Goal: Information Seeking & Learning: Learn about a topic

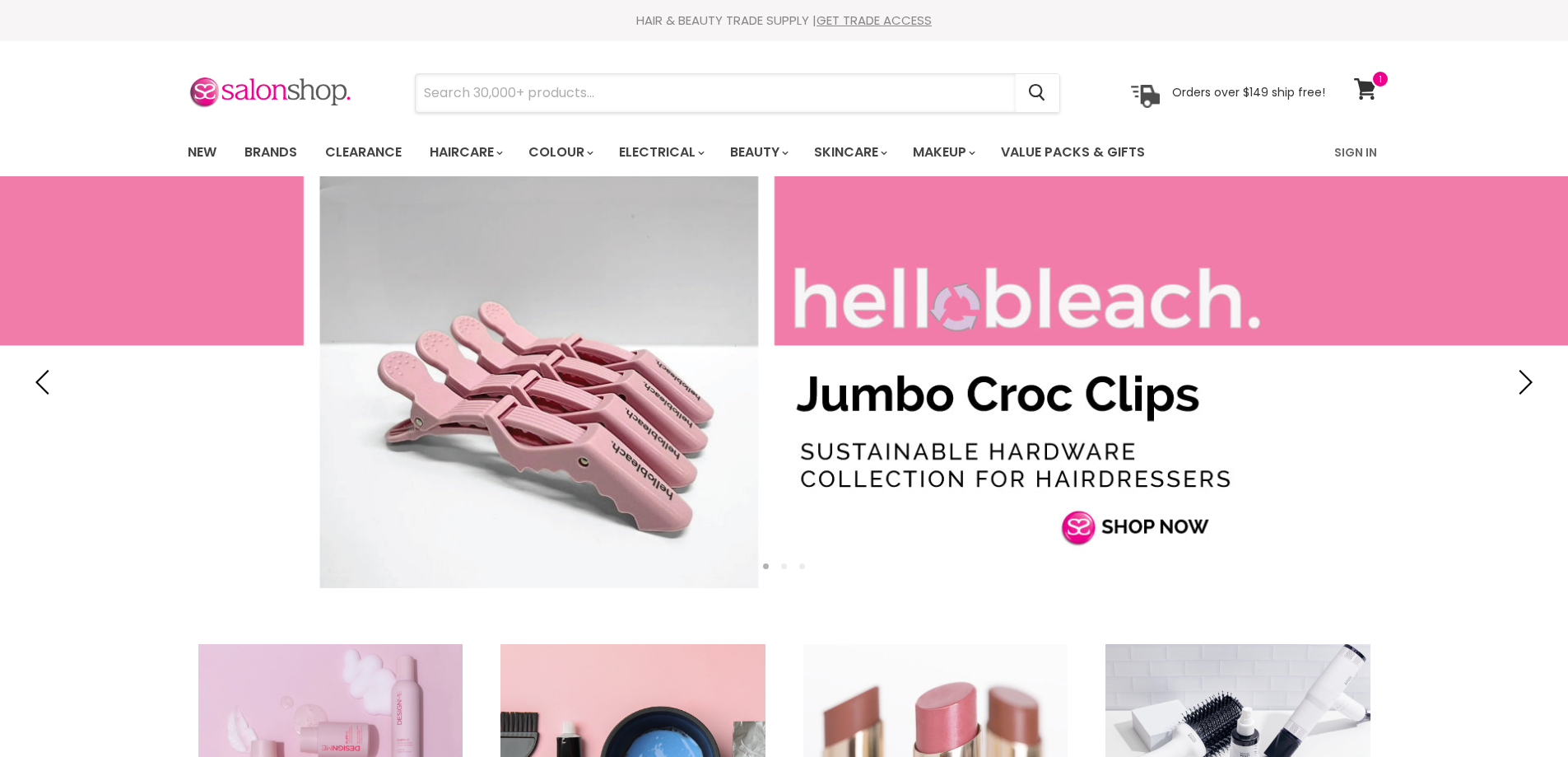
click at [497, 101] on input "Search" at bounding box center [715, 93] width 600 height 38
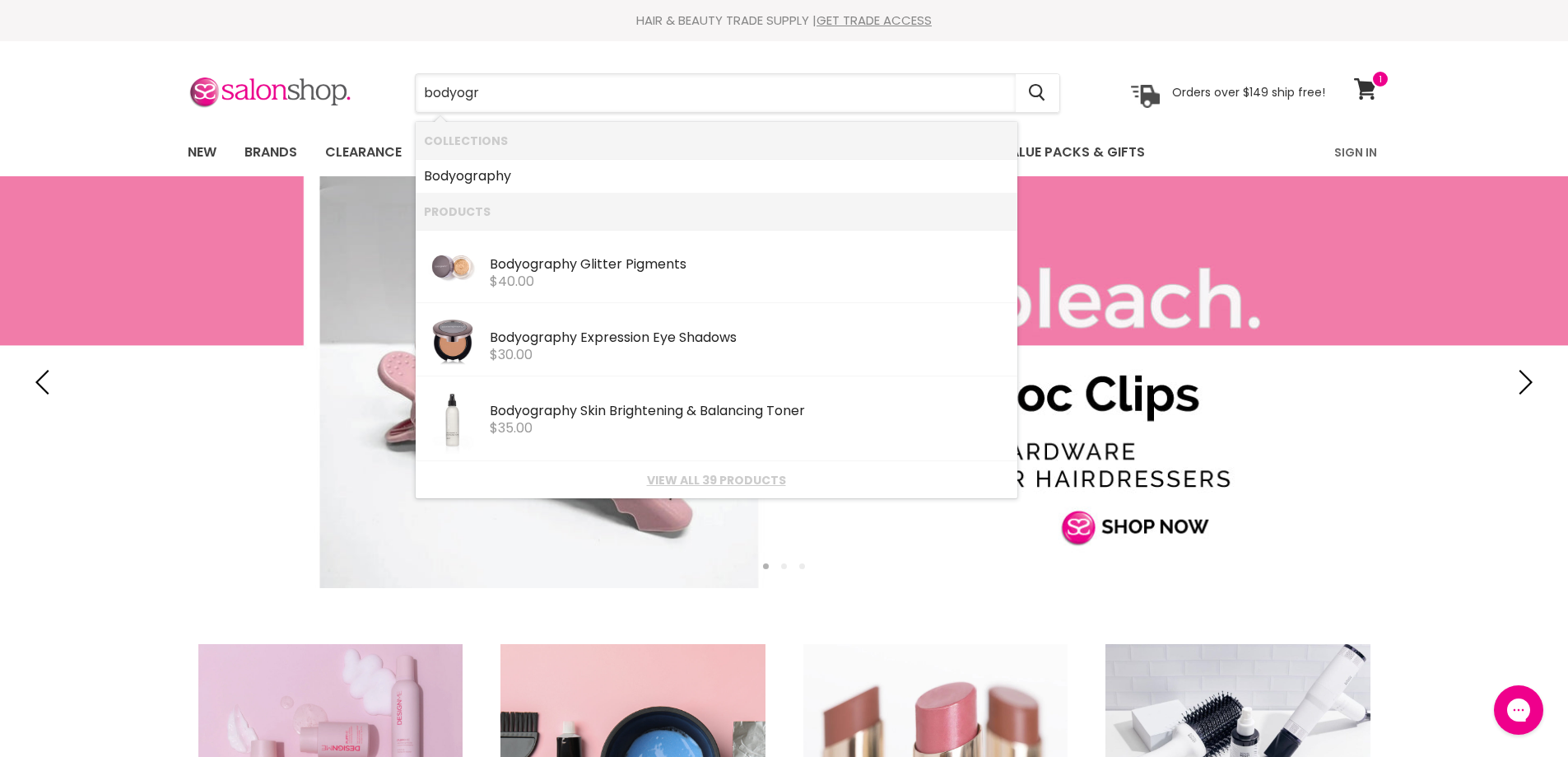
type input "bodyogra"
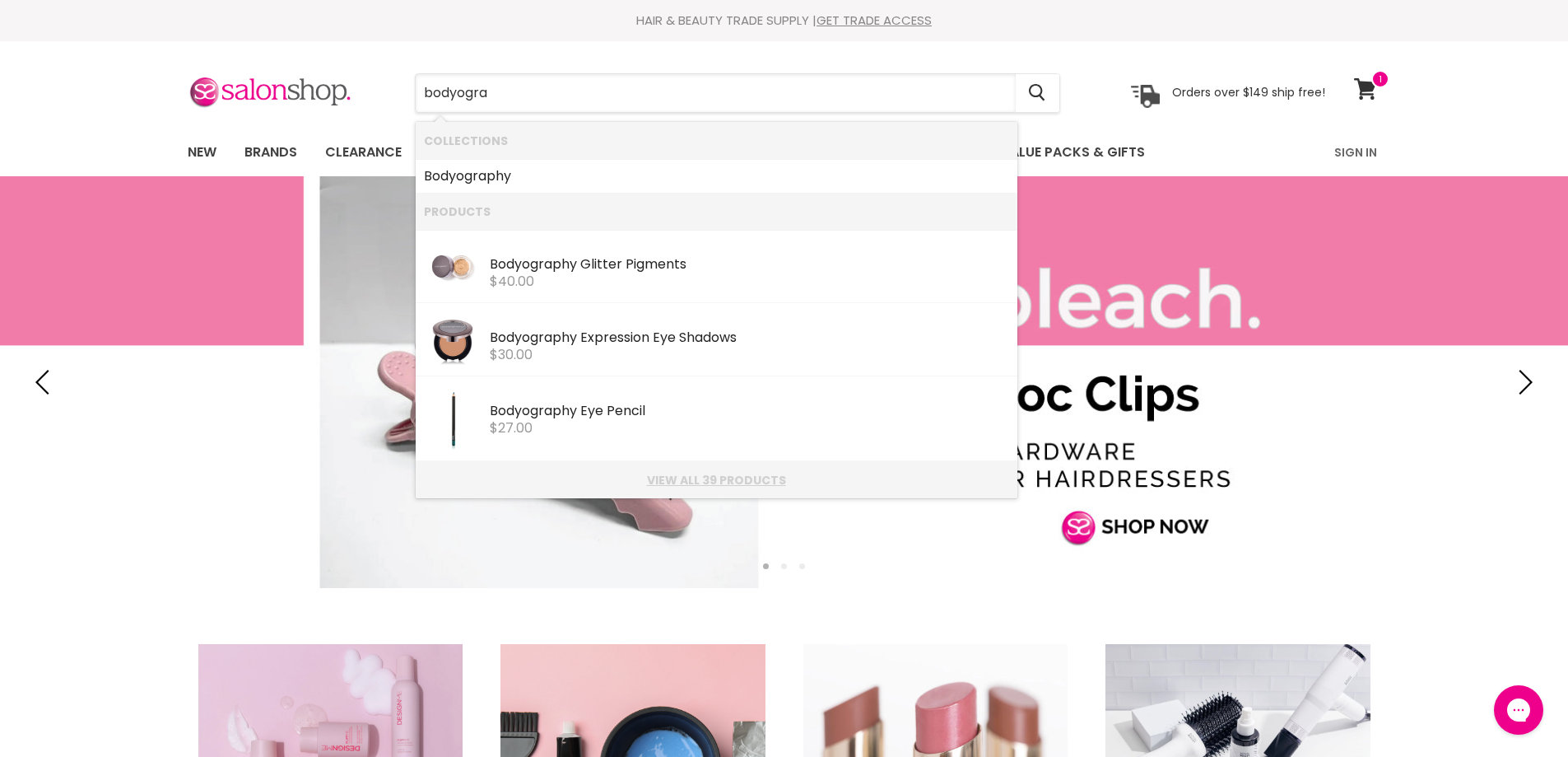
click at [738, 474] on link "View all 39 products" at bounding box center [717, 480] width 586 height 13
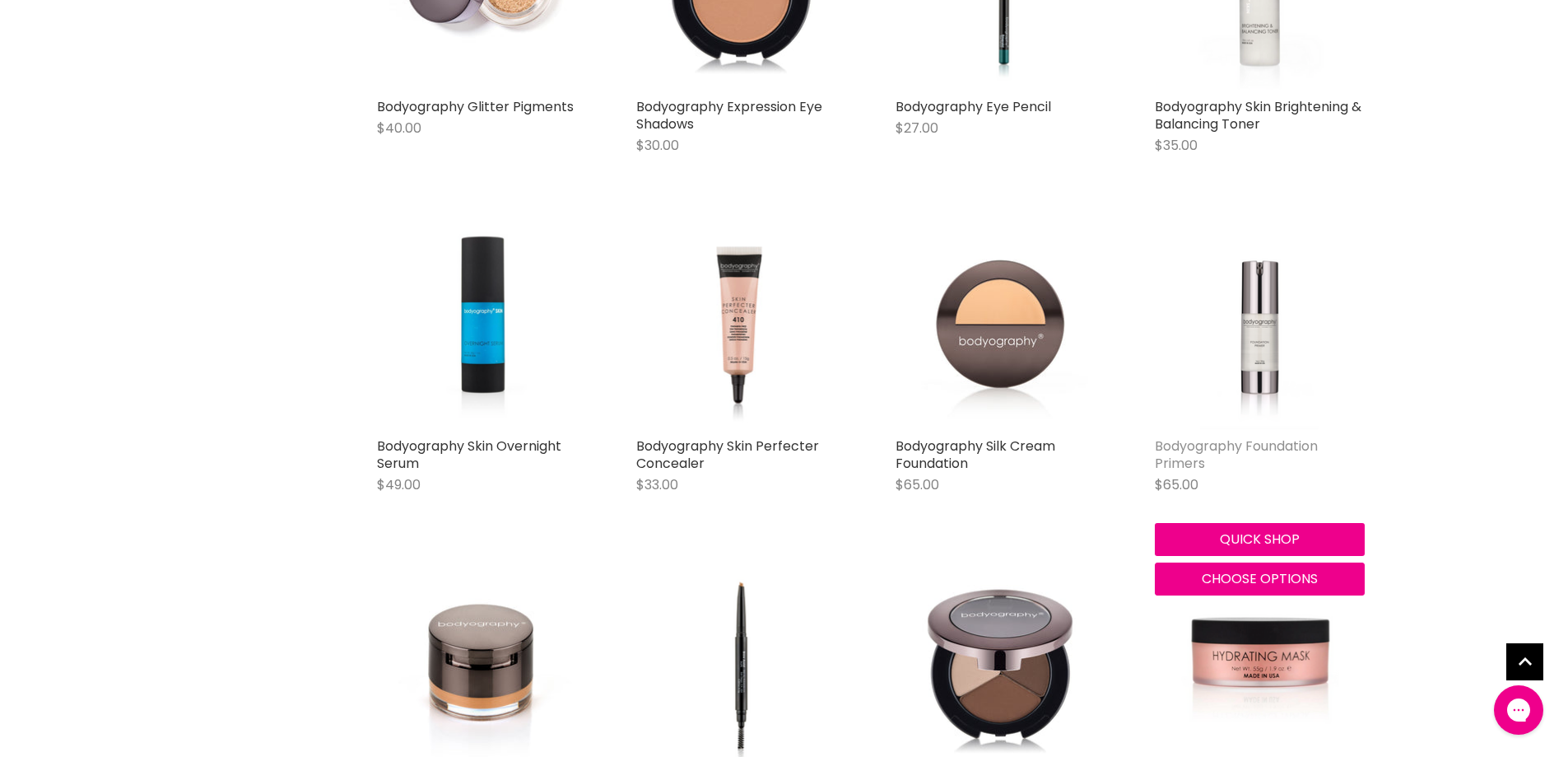
click at [1213, 446] on link "Bodyography Foundation Primers" at bounding box center [1236, 454] width 163 height 36
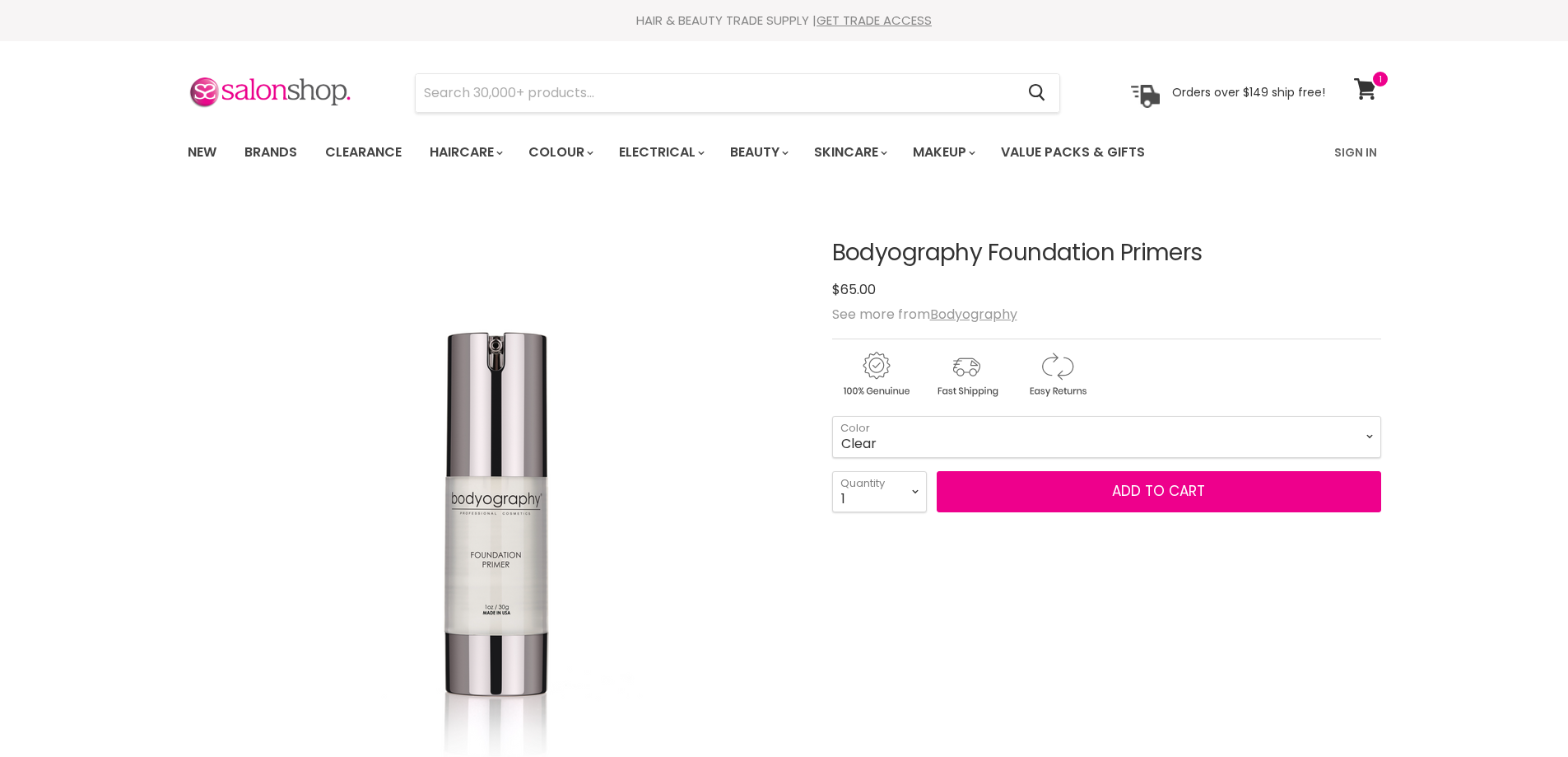
click at [1365, 434] on select "Clear Green Hydrating Tahitian Glow" at bounding box center [1106, 436] width 549 height 41
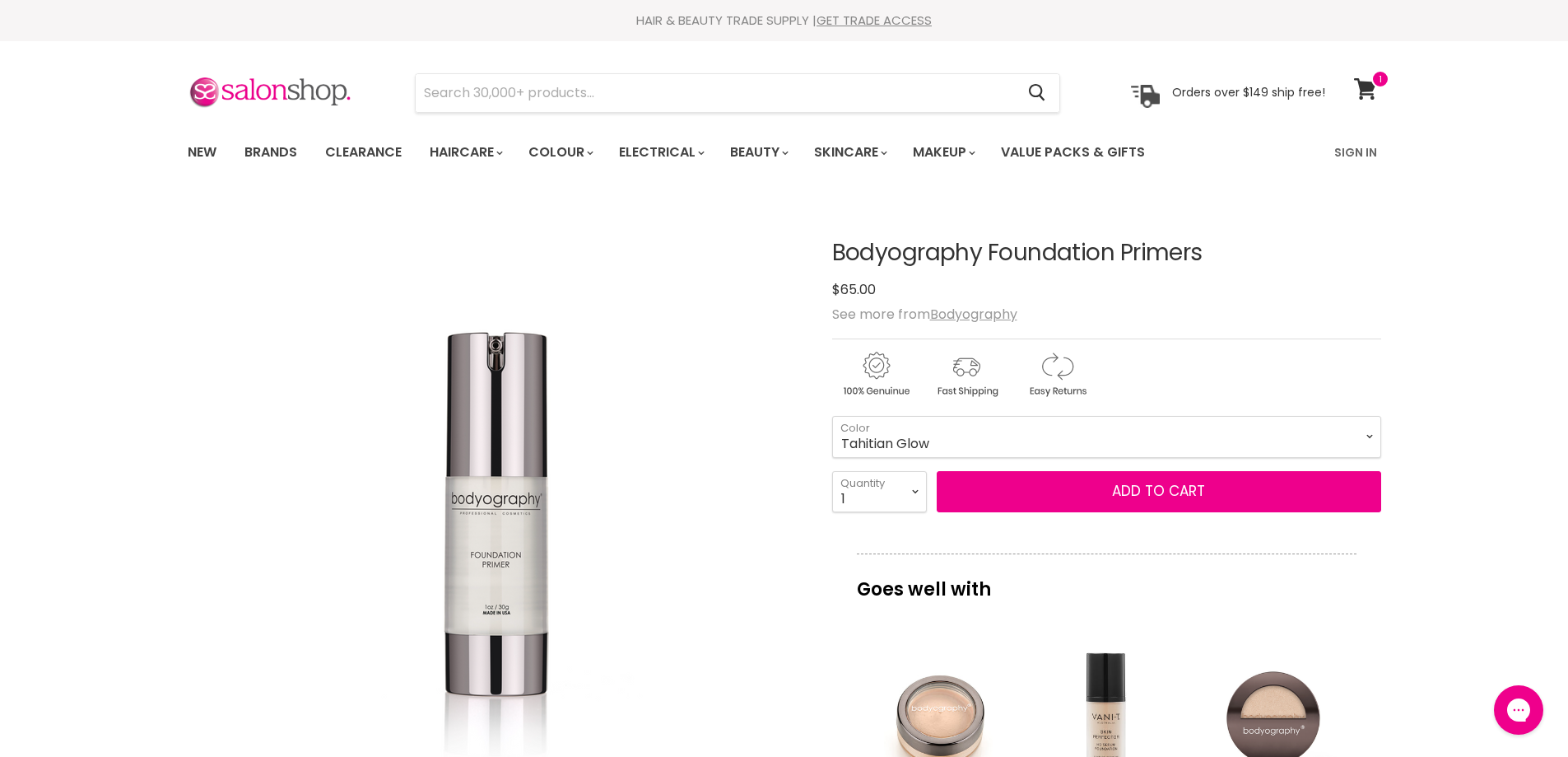
click at [832, 416] on select "Clear Green Hydrating Tahitian Glow" at bounding box center [1106, 436] width 549 height 41
select select "Tahitian Glow"
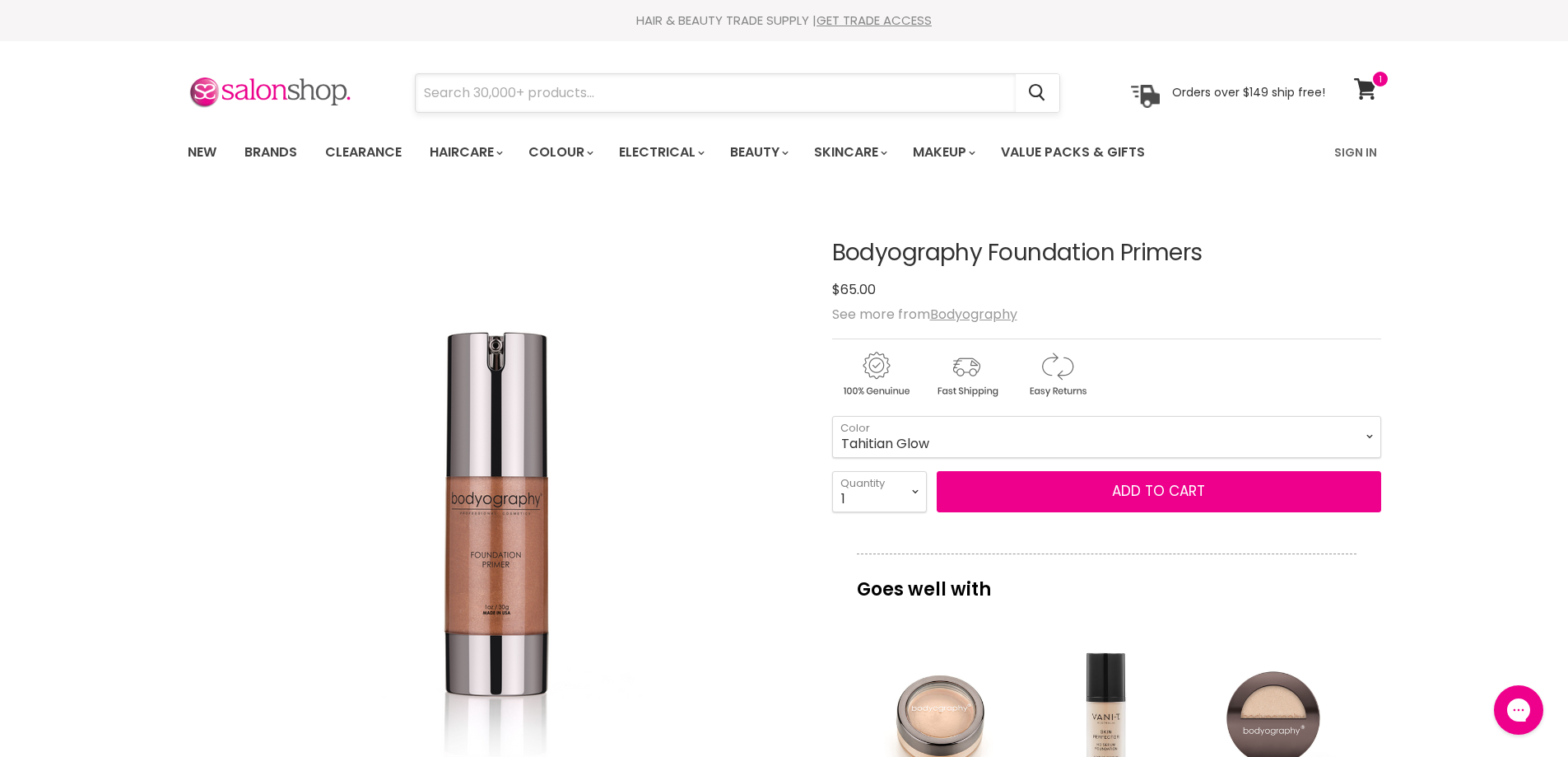
click at [650, 101] on input "Search" at bounding box center [715, 93] width 600 height 38
drag, startPoint x: 1412, startPoint y: 156, endPoint x: 1457, endPoint y: 179, distance: 50.5
click at [1417, 167] on div "New Brands Clearance Haircare" at bounding box center [784, 153] width 1568 height 48
click at [616, 99] on input "pura" at bounding box center [715, 93] width 600 height 38
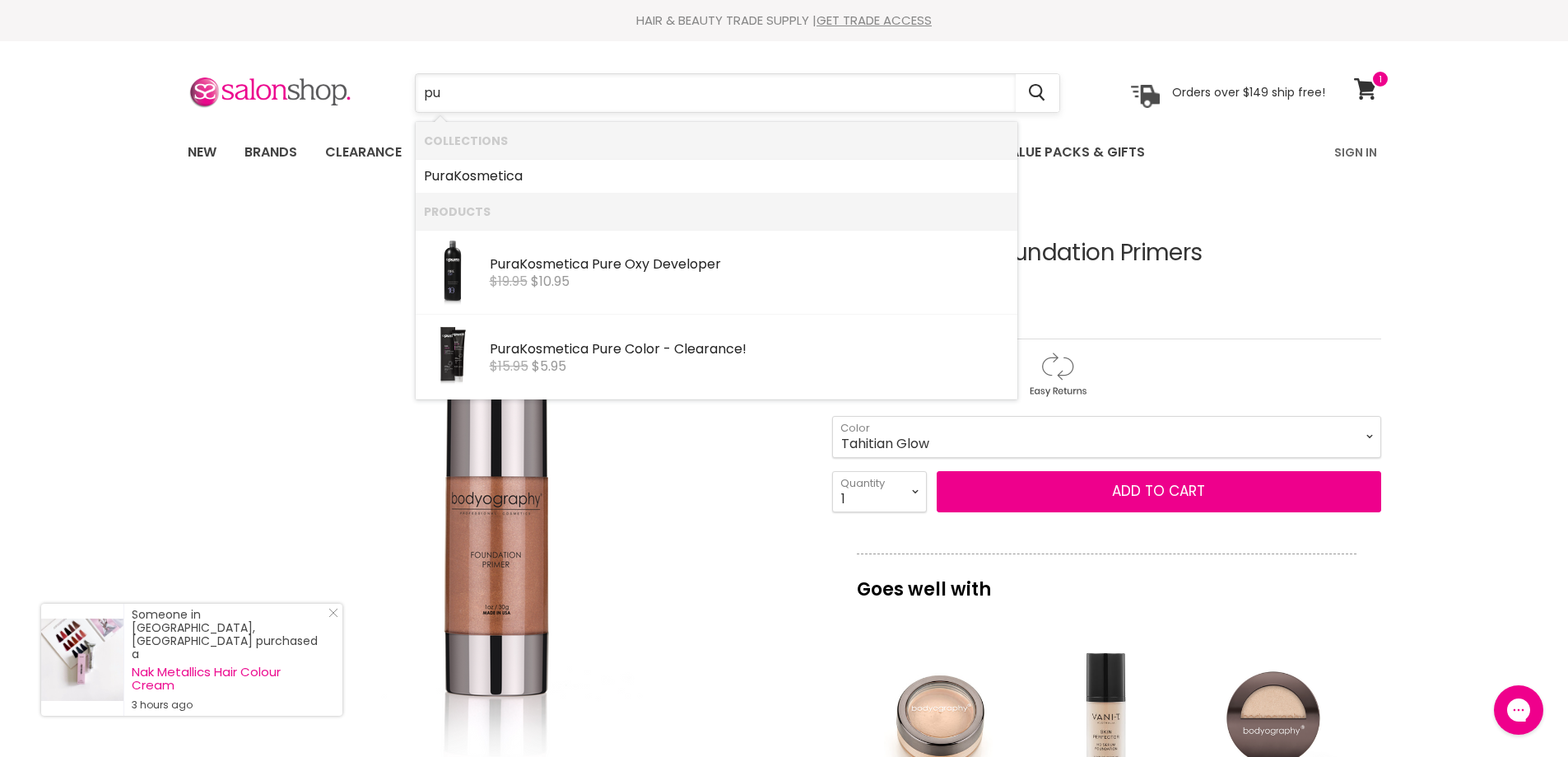
type input "p"
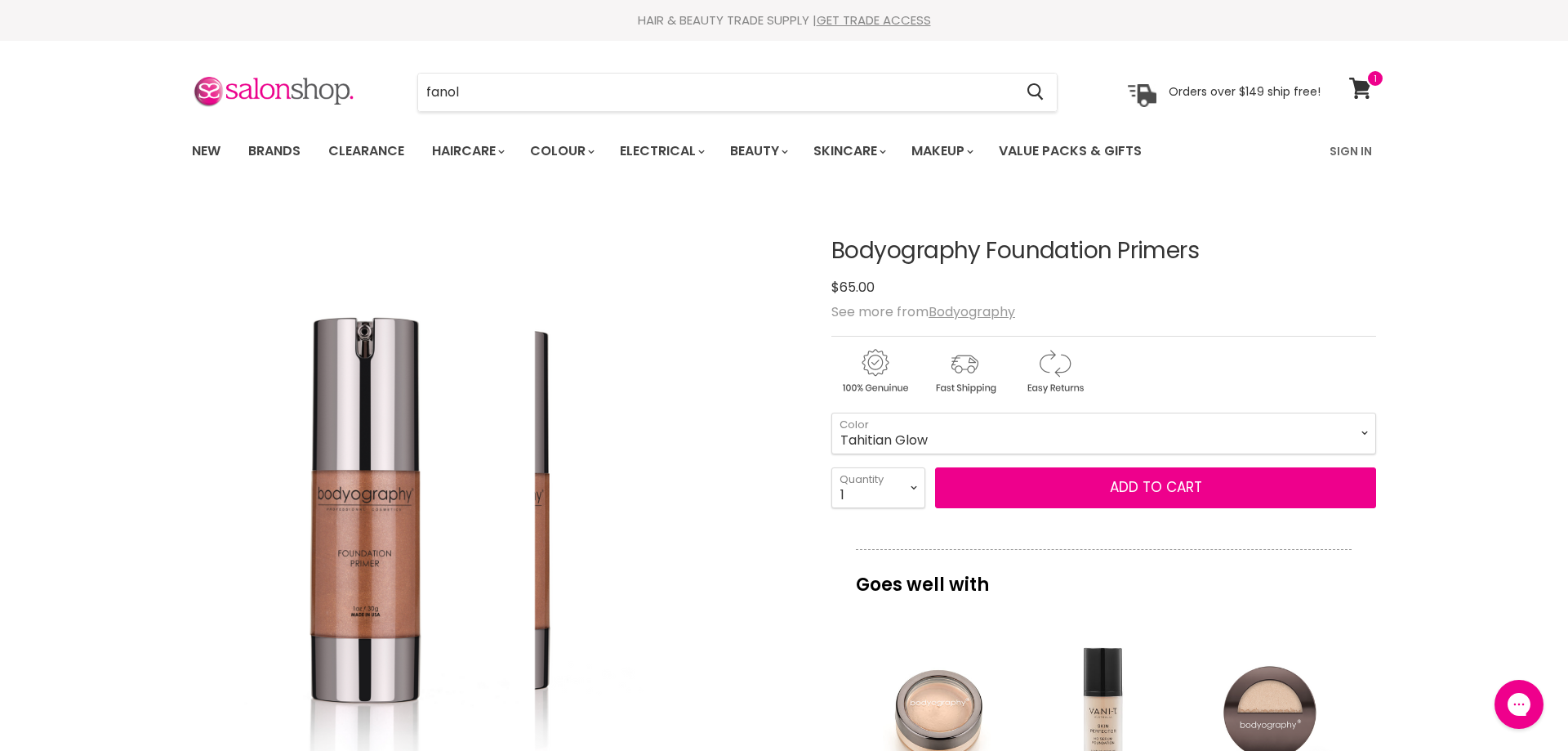
click at [666, 530] on div "Click or scroll to zoom Tap or pinch to zoom" at bounding box center [496, 502] width 610 height 610
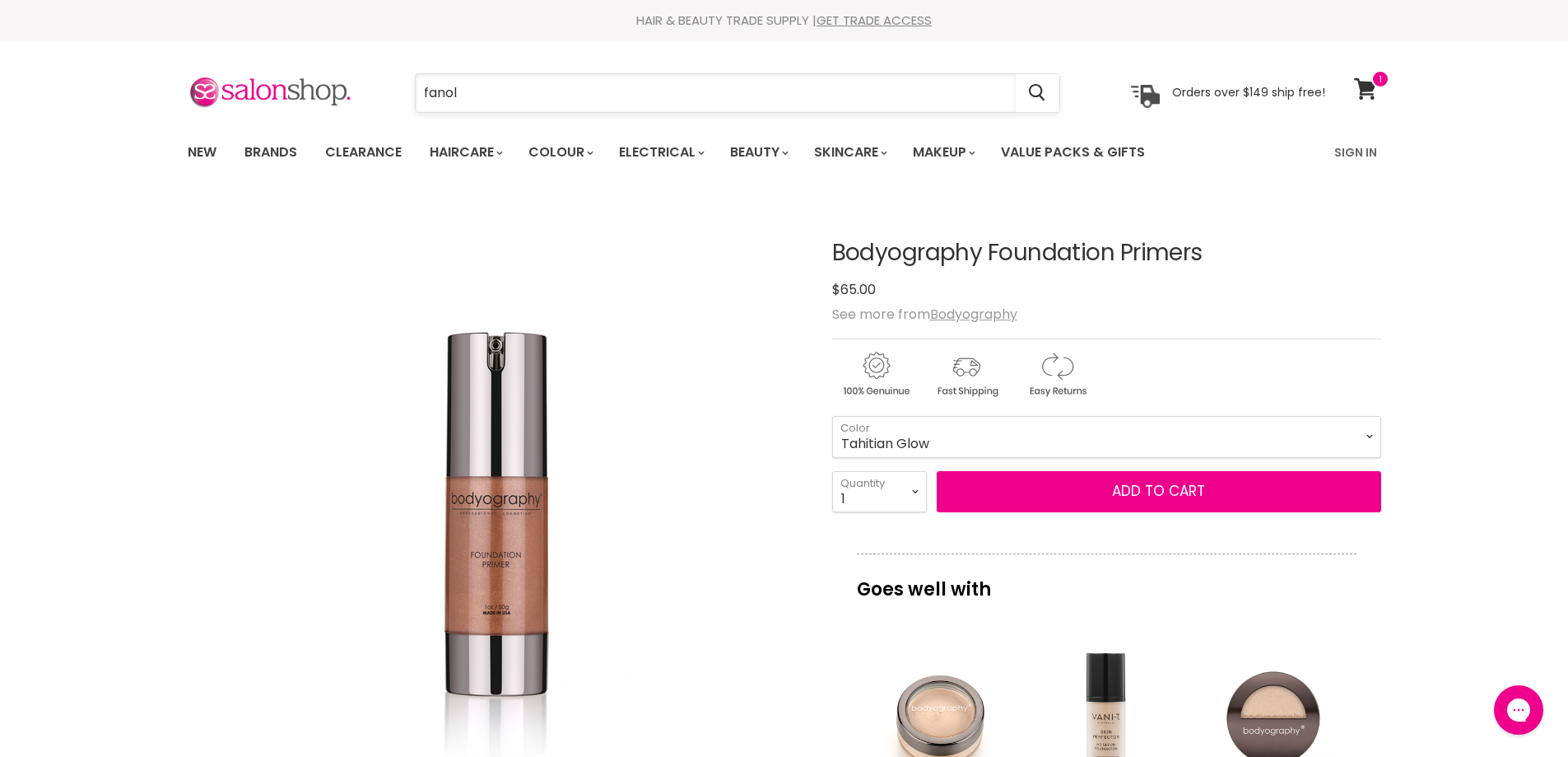
click at [503, 88] on input "fanol" at bounding box center [715, 93] width 600 height 38
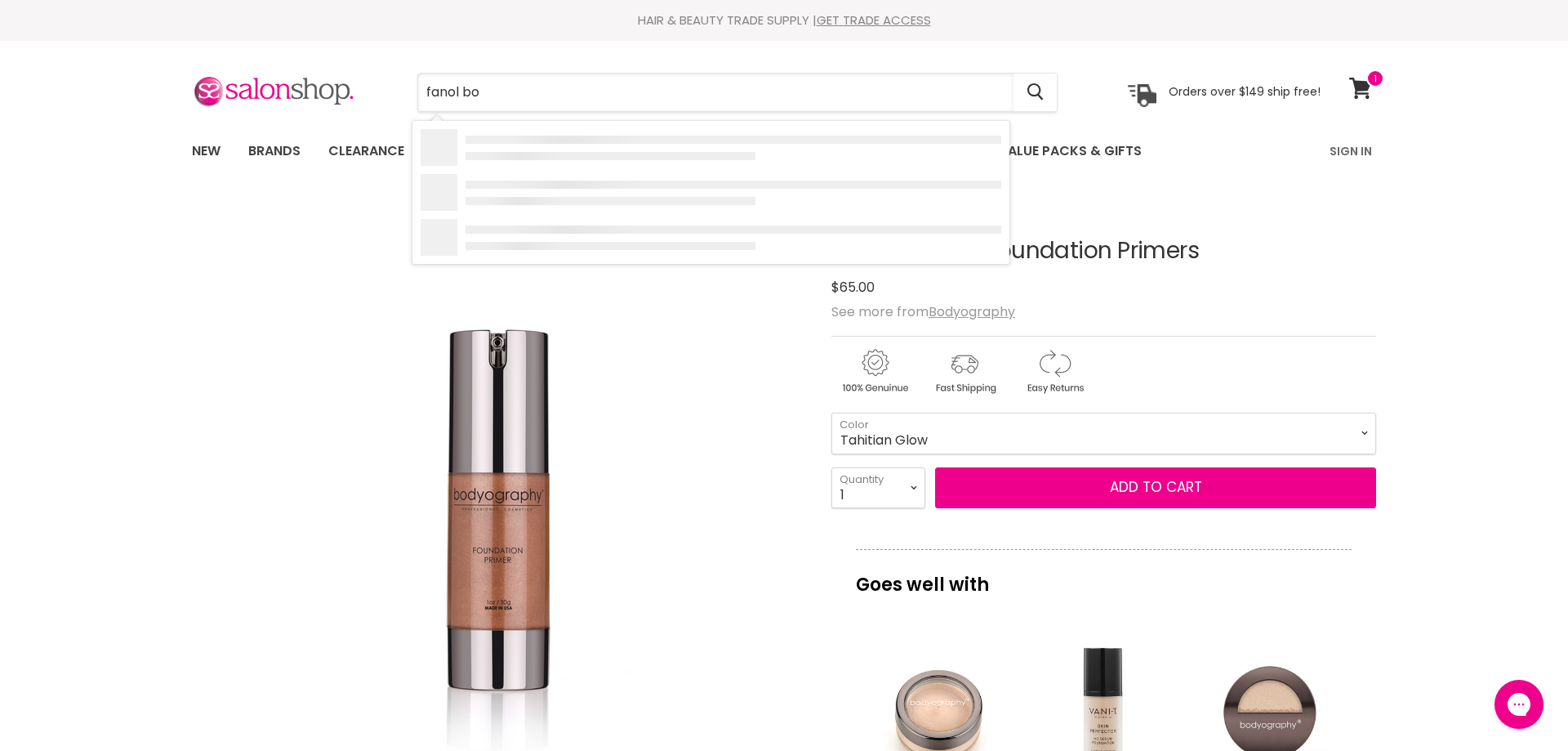
type input "fanol bon"
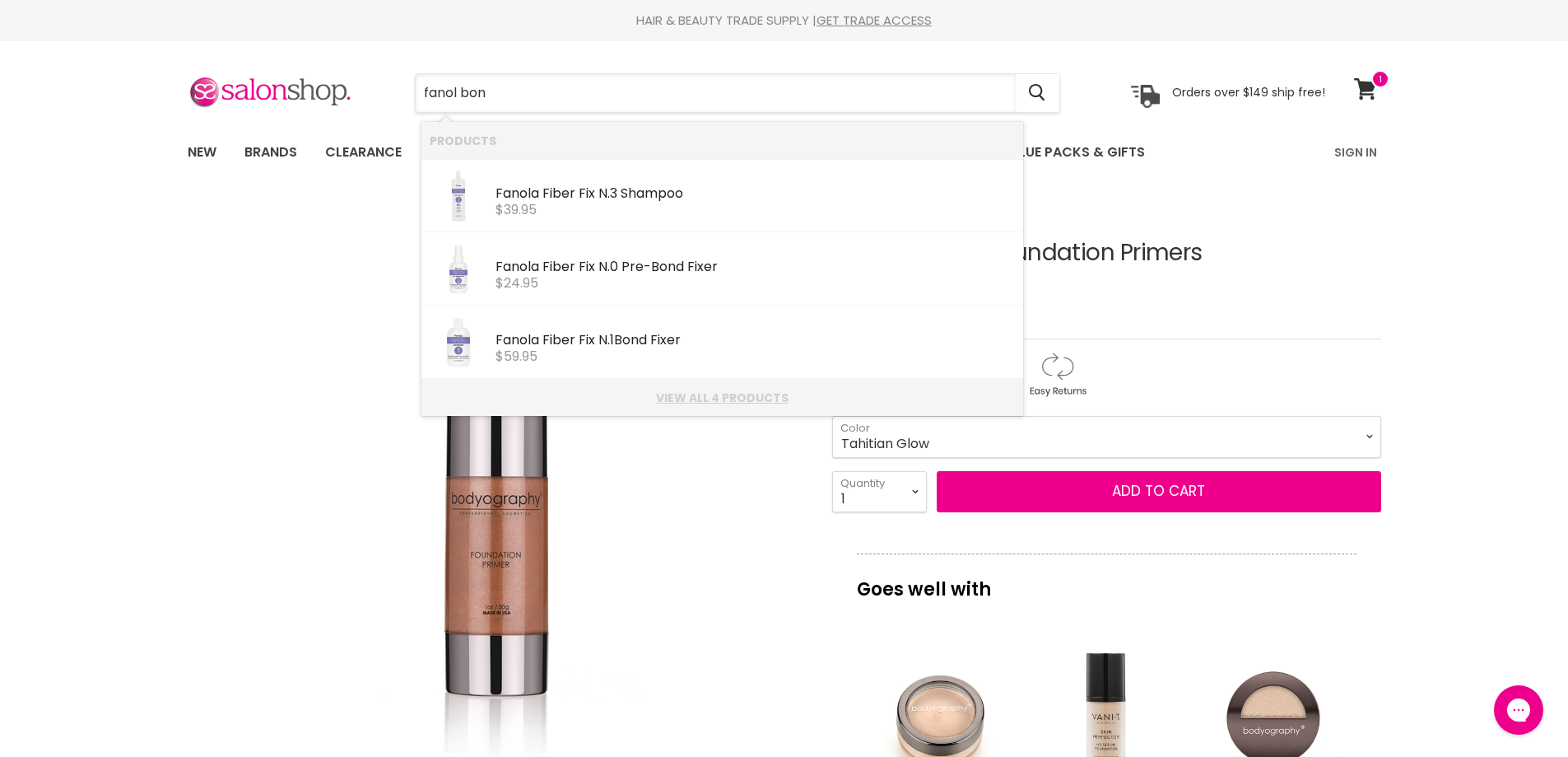
click at [728, 392] on link "View all 4 products" at bounding box center [722, 397] width 586 height 13
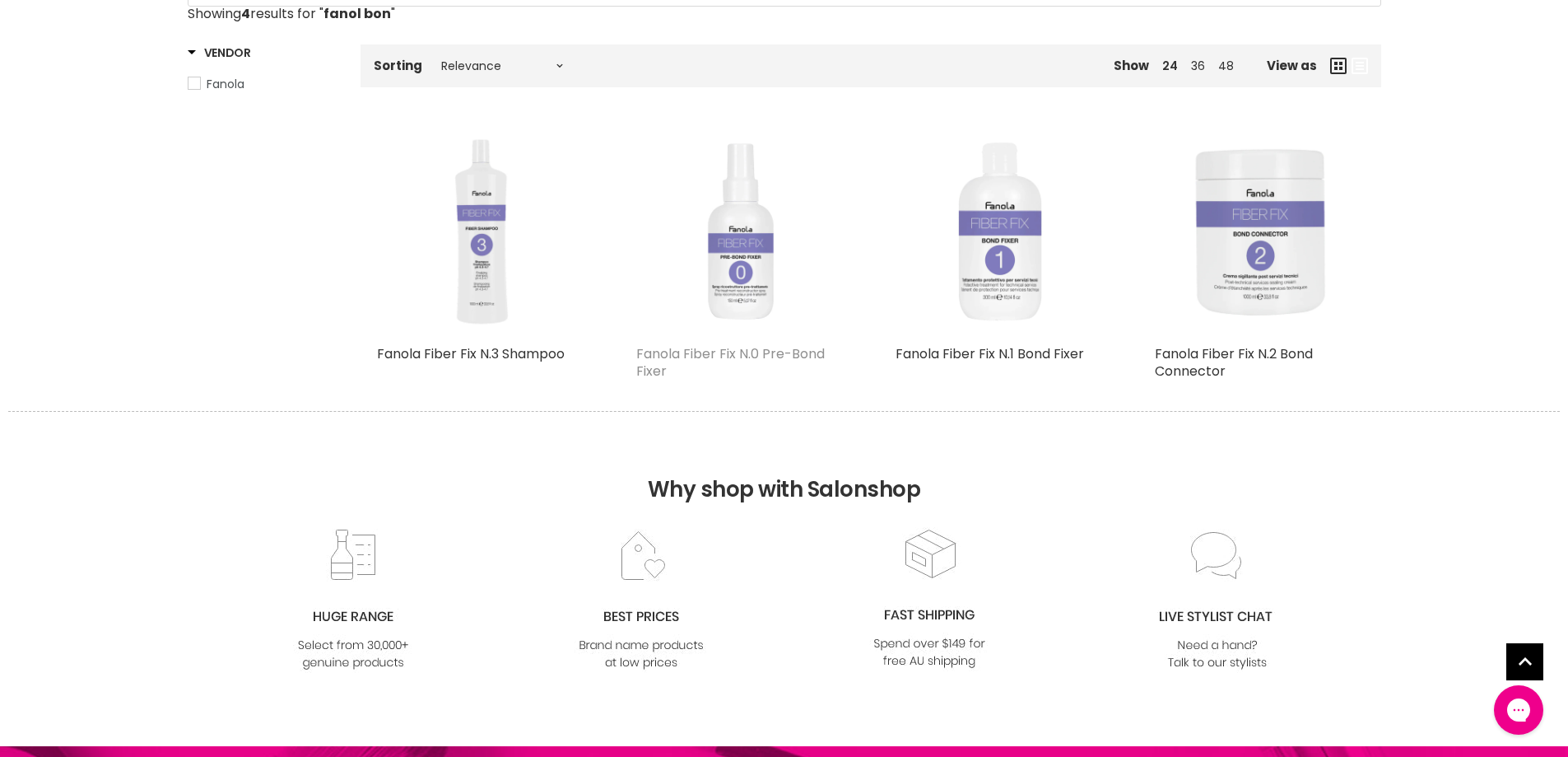
click at [752, 352] on link "Fanola Fiber Fix N.0 Pre-Bond Fixer" at bounding box center [730, 362] width 189 height 36
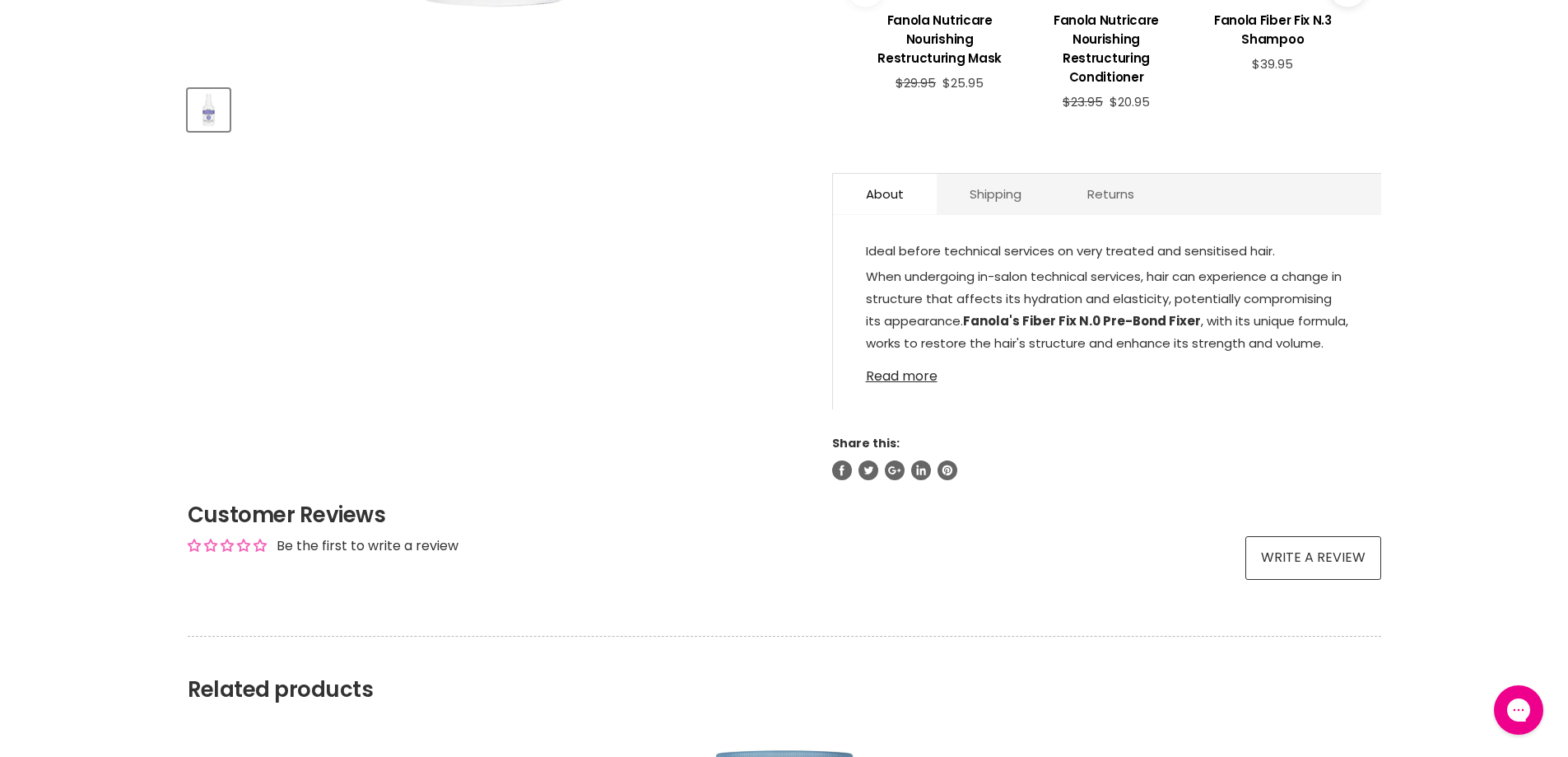
click at [922, 373] on link "Read more" at bounding box center [1107, 371] width 482 height 25
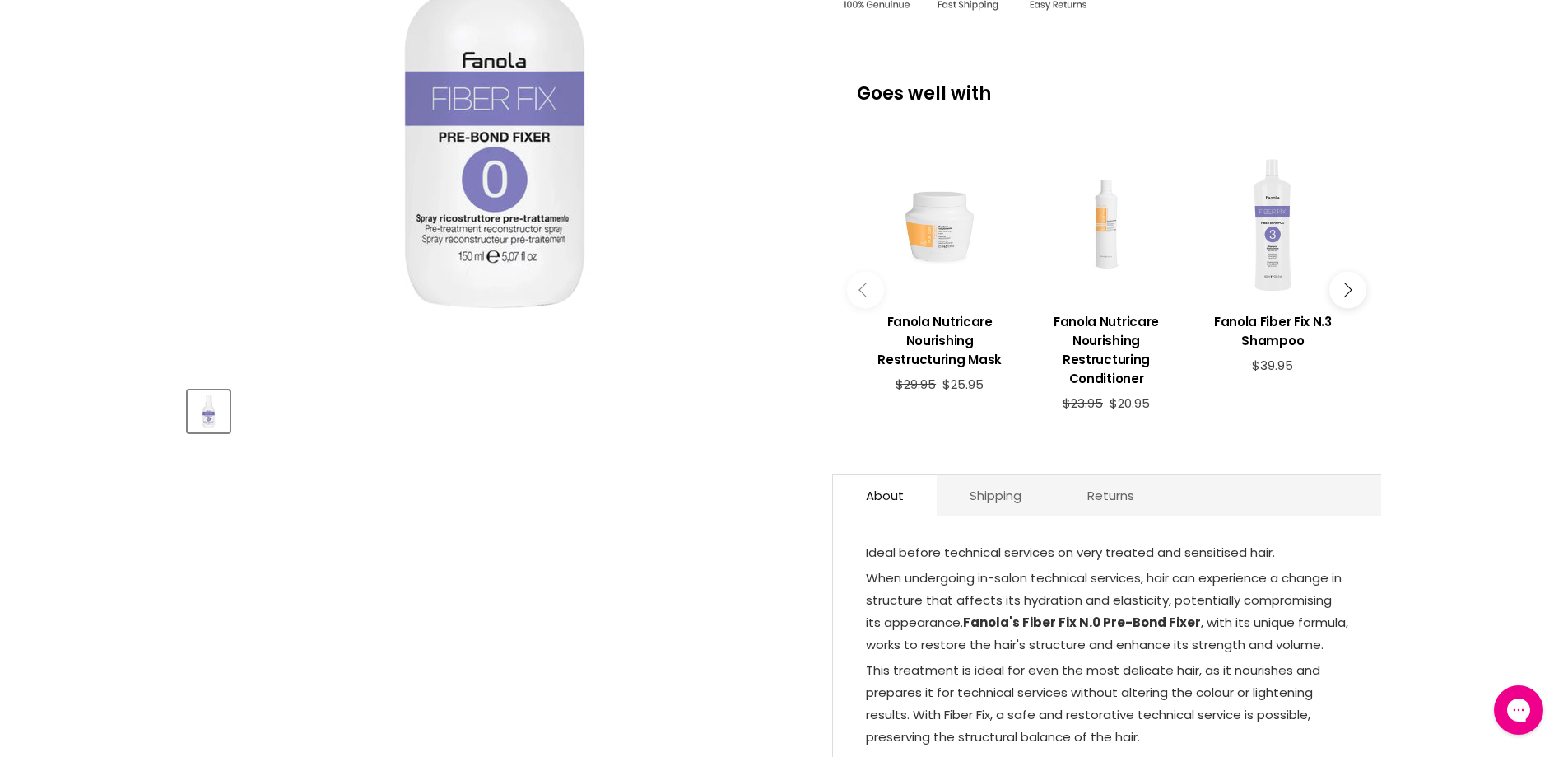
scroll to position [412, 0]
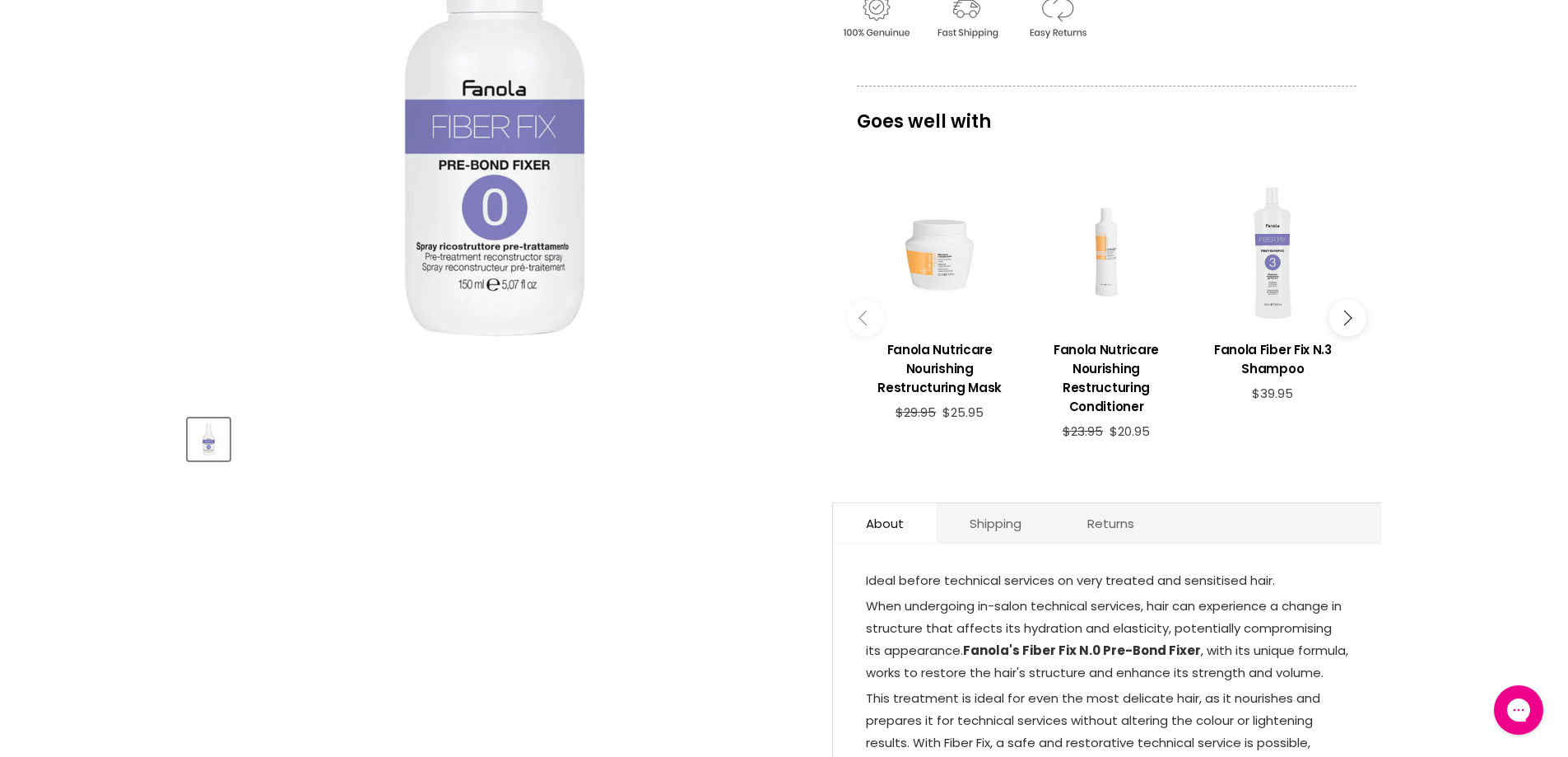
click at [1349, 314] on button "Main content" at bounding box center [1348, 319] width 37 height 37
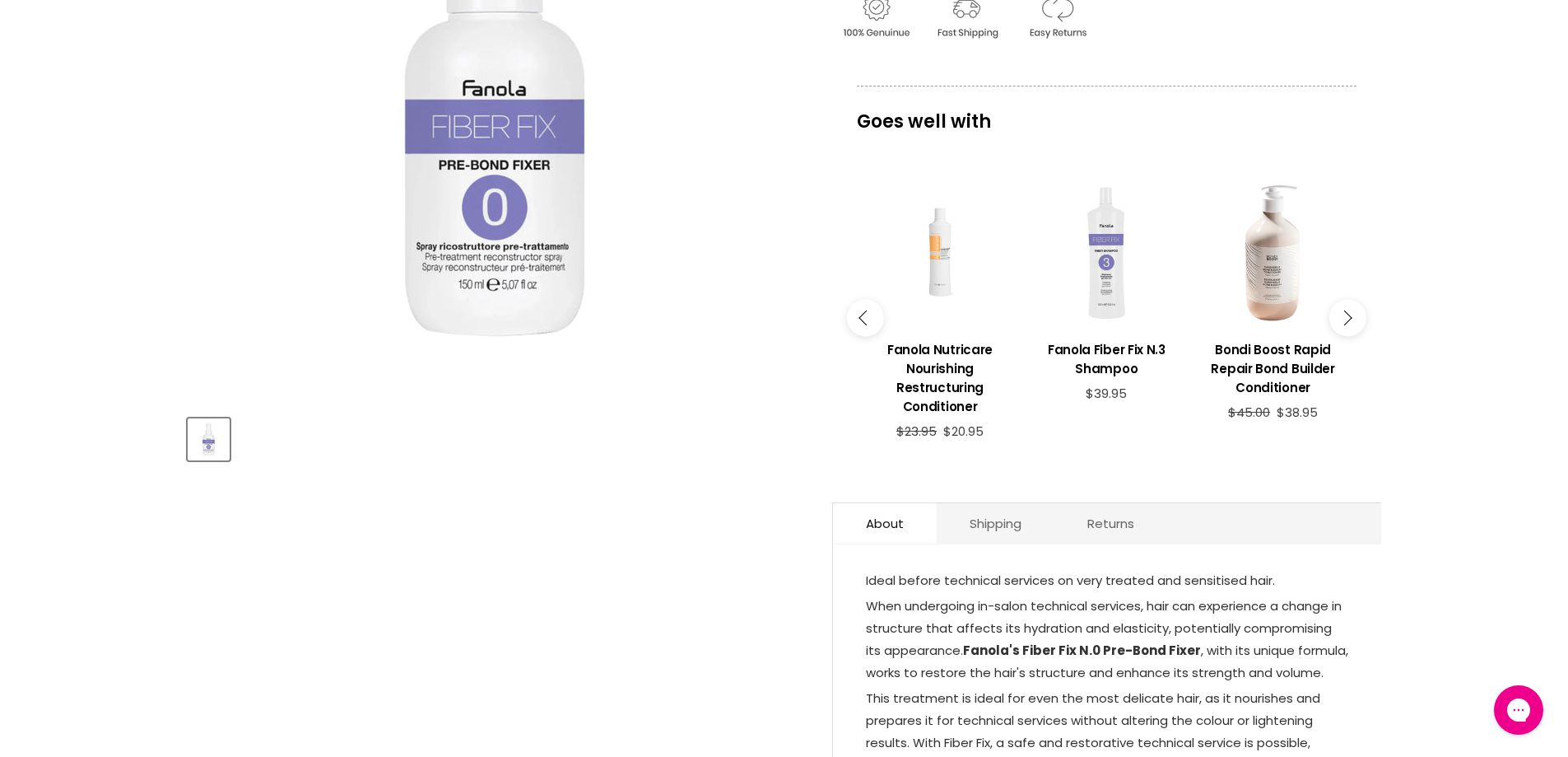
click at [1348, 315] on icon "Main content" at bounding box center [1344, 318] width 15 height 15
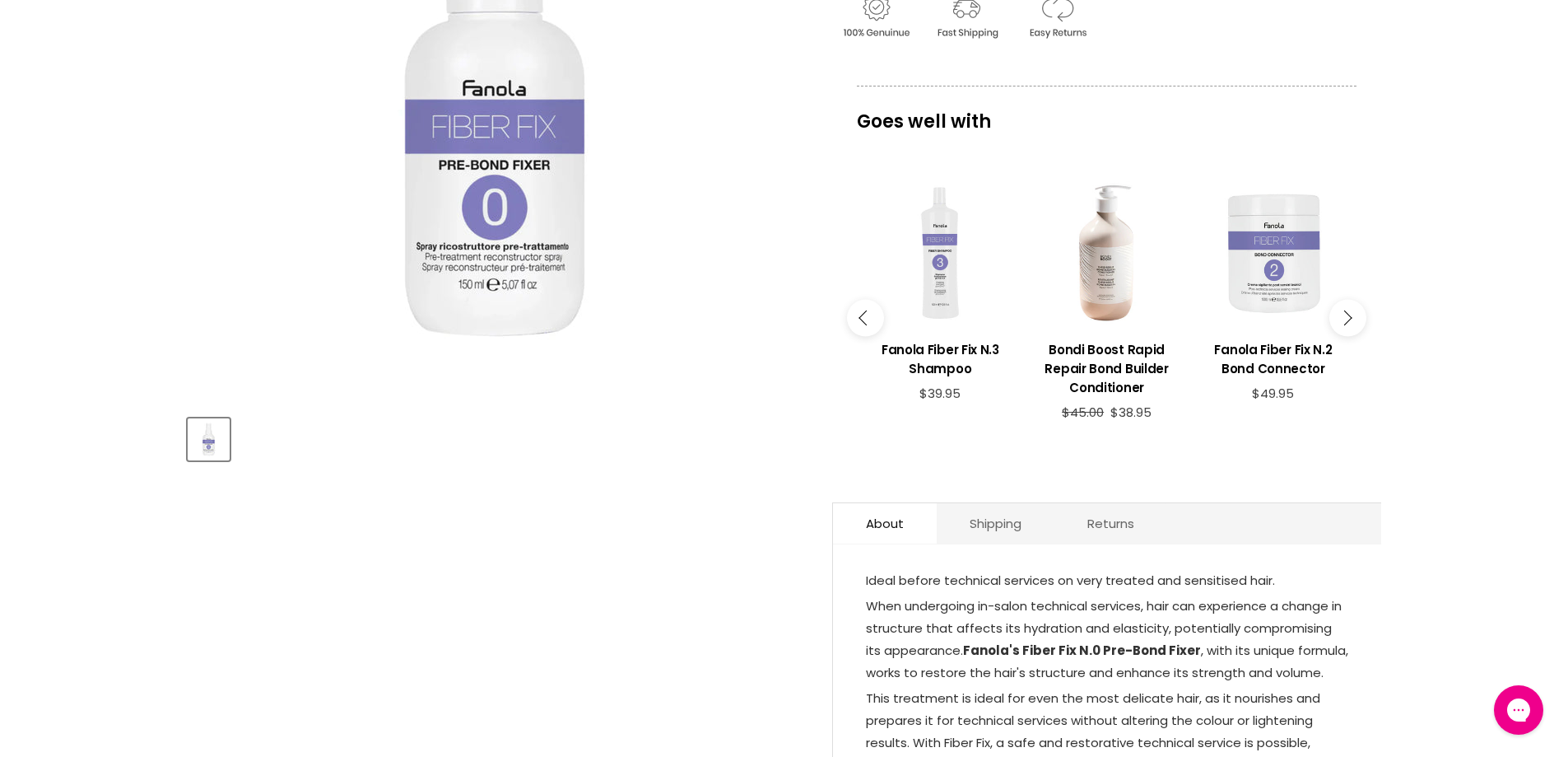
click at [1348, 315] on icon "Main content" at bounding box center [1344, 318] width 15 height 15
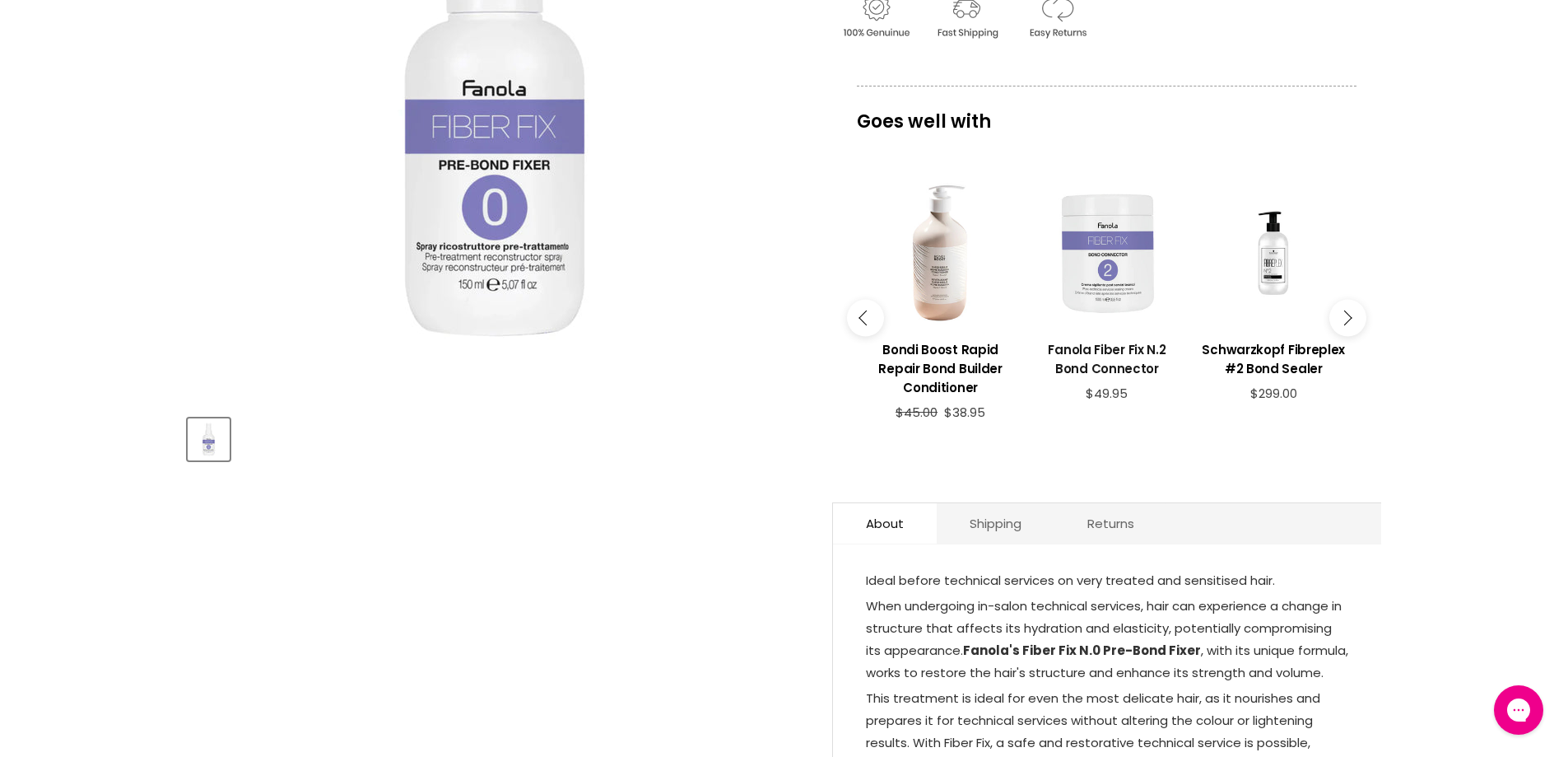
click at [1109, 358] on h3 "Fanola Fiber Fix N.2 Bond Connector" at bounding box center [1107, 358] width 150 height 38
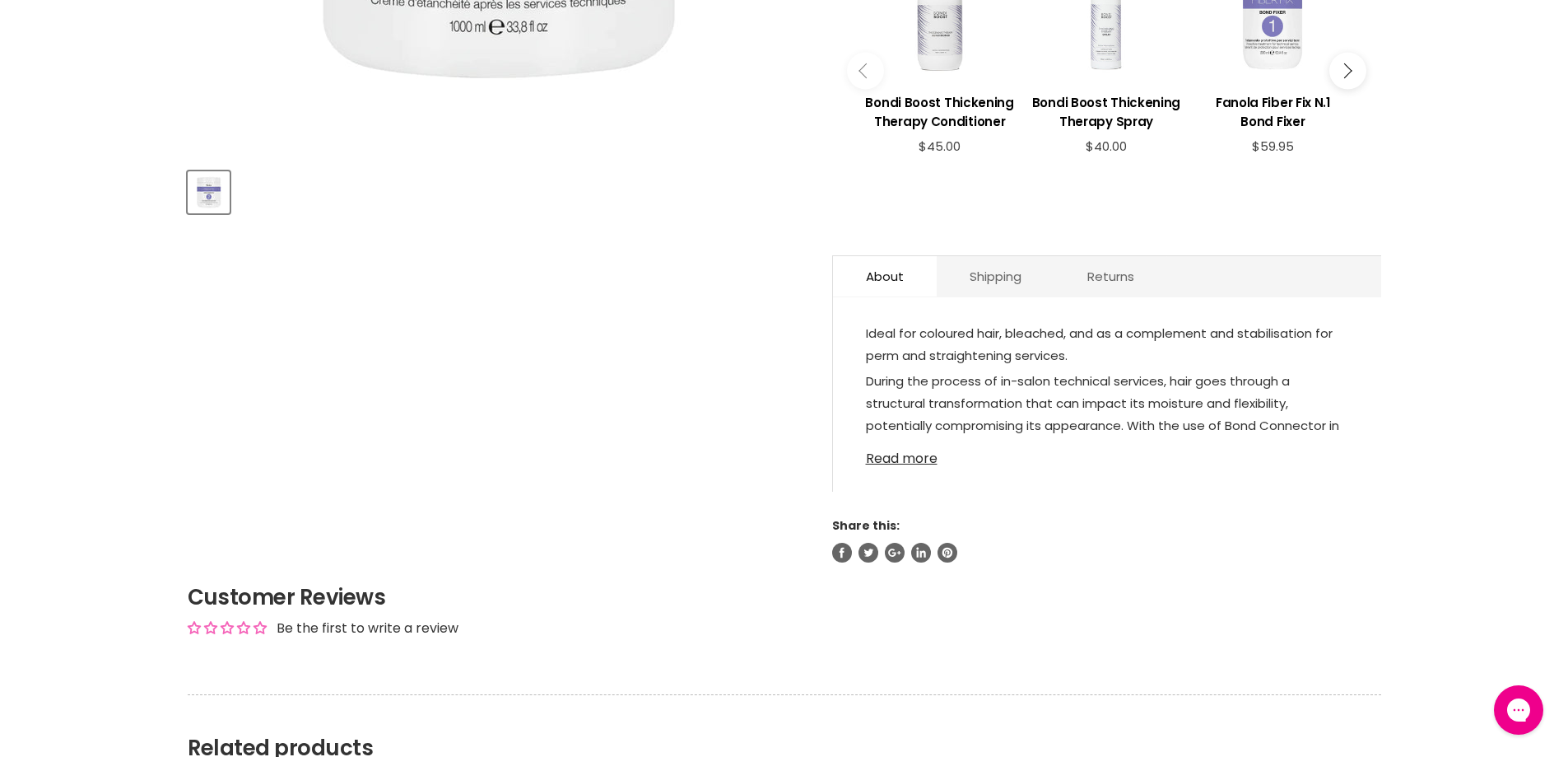
click at [894, 450] on link "Read more" at bounding box center [1107, 453] width 482 height 25
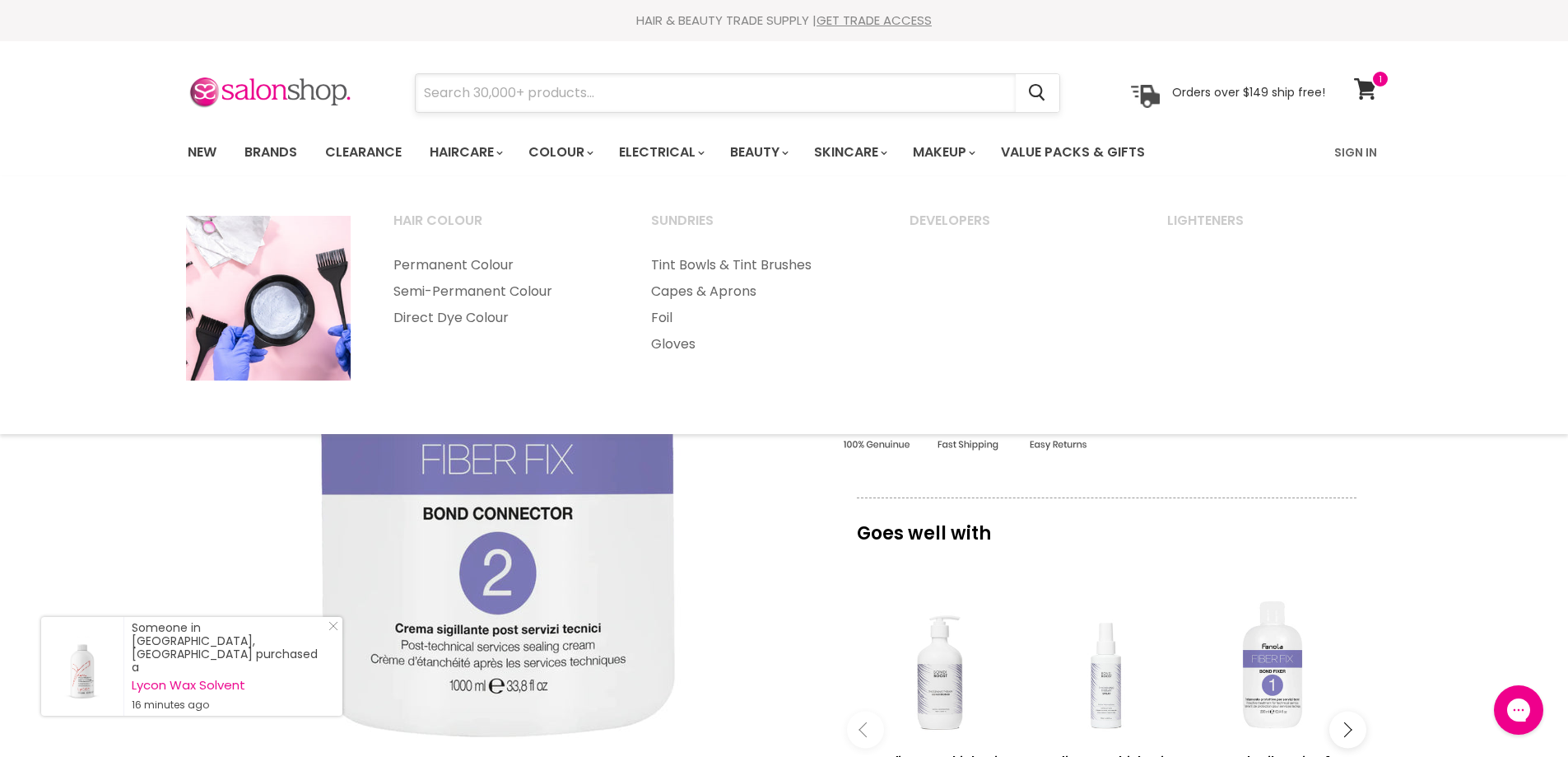
click at [595, 105] on input "Search" at bounding box center [715, 93] width 600 height 38
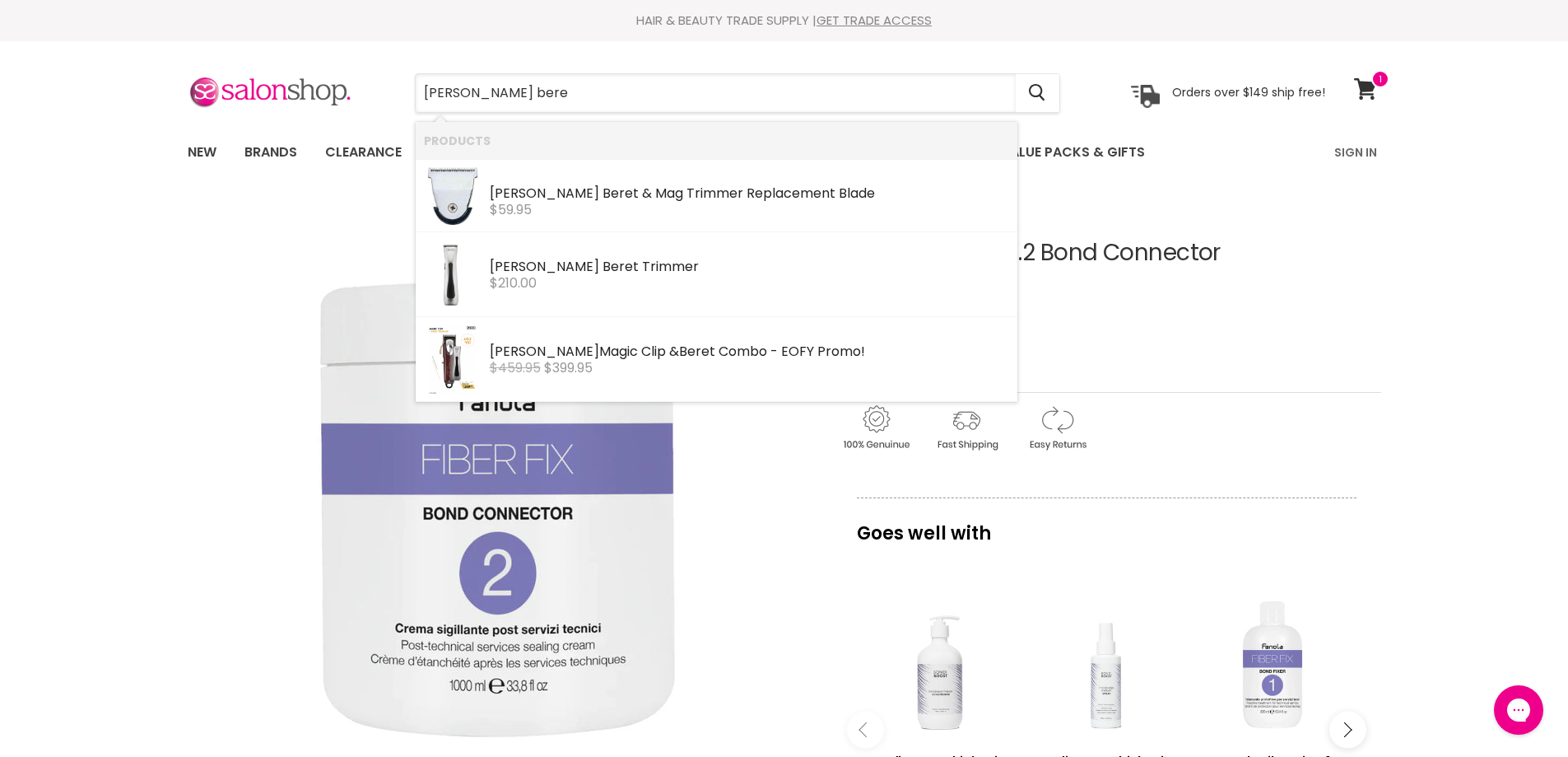
type input "[PERSON_NAME] bere"
